Goal: Check status

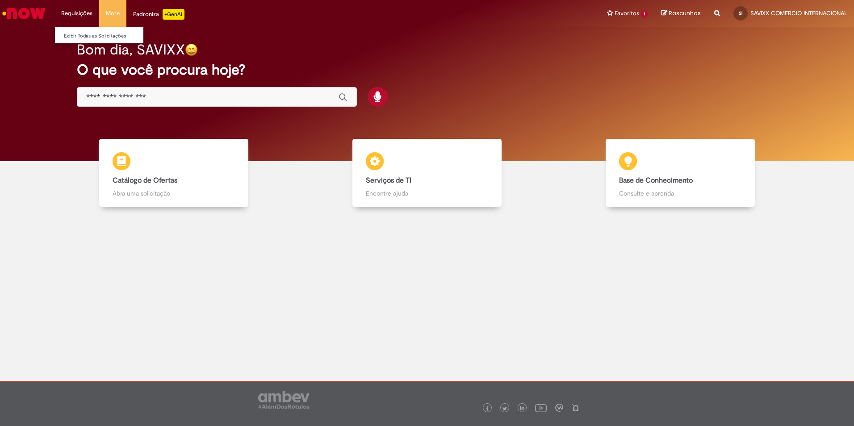
click at [69, 10] on li "Requisições Exibir Todas as Solicitações" at bounding box center [76, 13] width 45 height 27
click at [79, 29] on li "Exibir Todas as Solicitações" at bounding box center [104, 35] width 98 height 12
click at [81, 37] on link "Exibir Todas as Solicitações" at bounding box center [104, 36] width 98 height 10
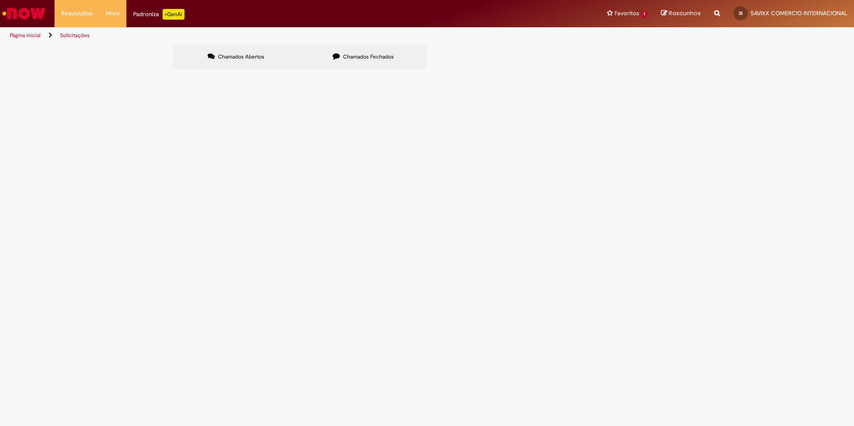
click at [362, 55] on span "Chamados Fechados" at bounding box center [368, 56] width 51 height 7
click at [0, 0] on span "Distribuicão e Transferência & Pó e Palha" at bounding box center [0, 0] width 0 height 0
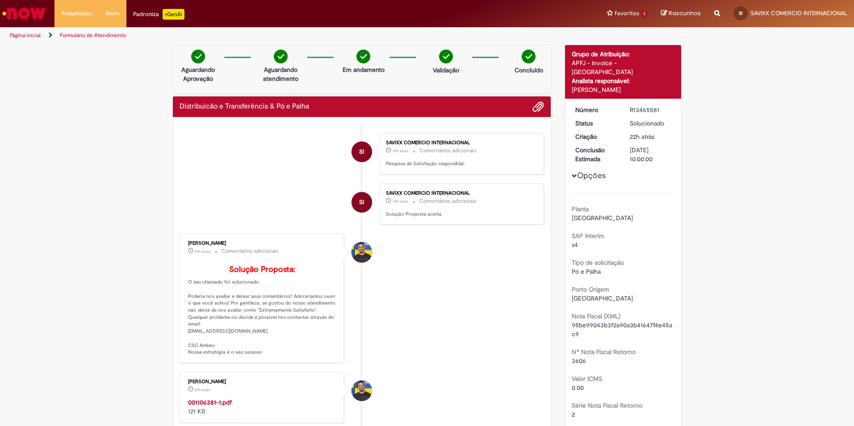
scroll to position [45, 0]
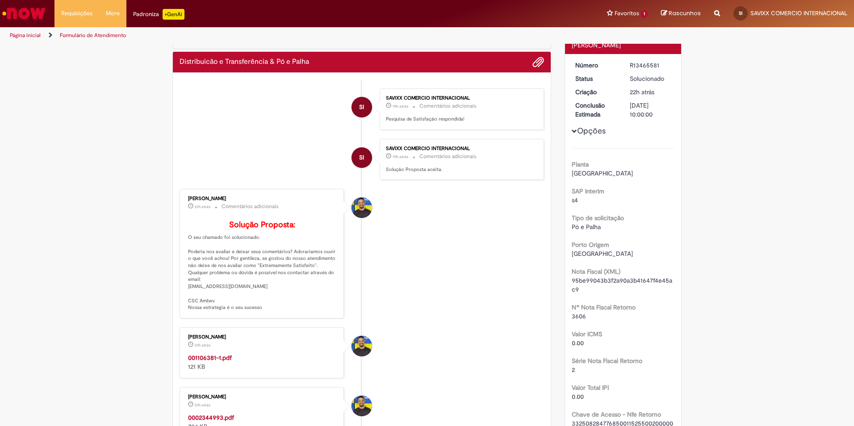
click at [28, 36] on link "Página inicial" at bounding box center [25, 35] width 31 height 7
